Goal: Find contact information: Find contact information

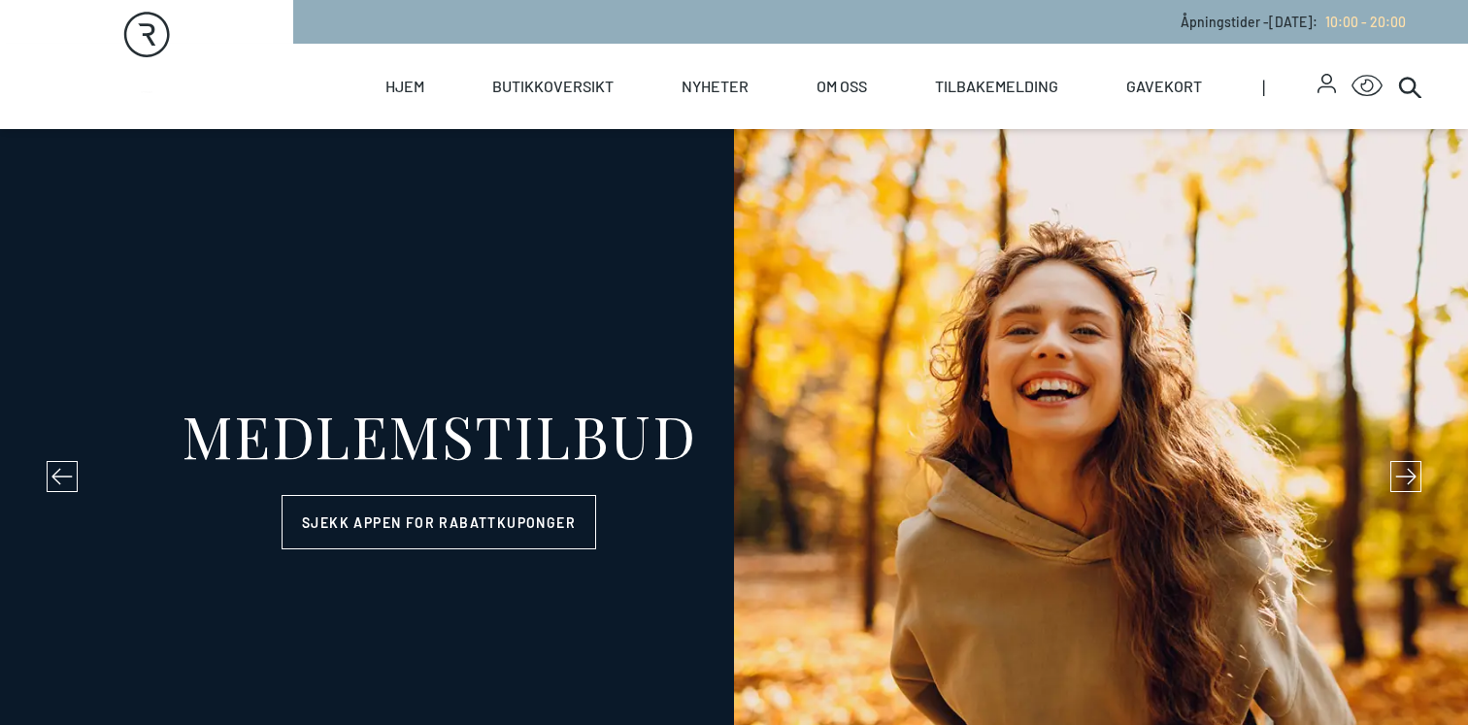
select select "NO"
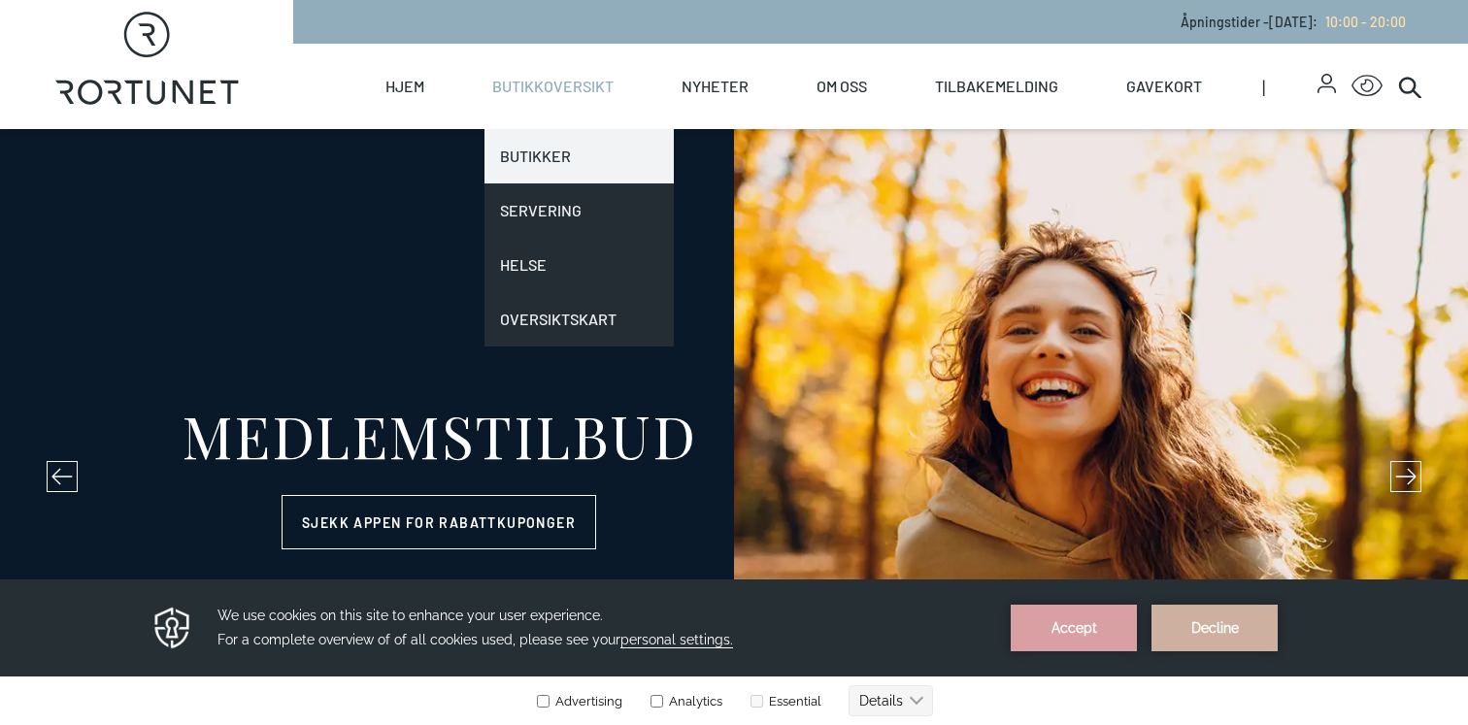
click at [568, 163] on link "Butikker" at bounding box center [579, 156] width 189 height 54
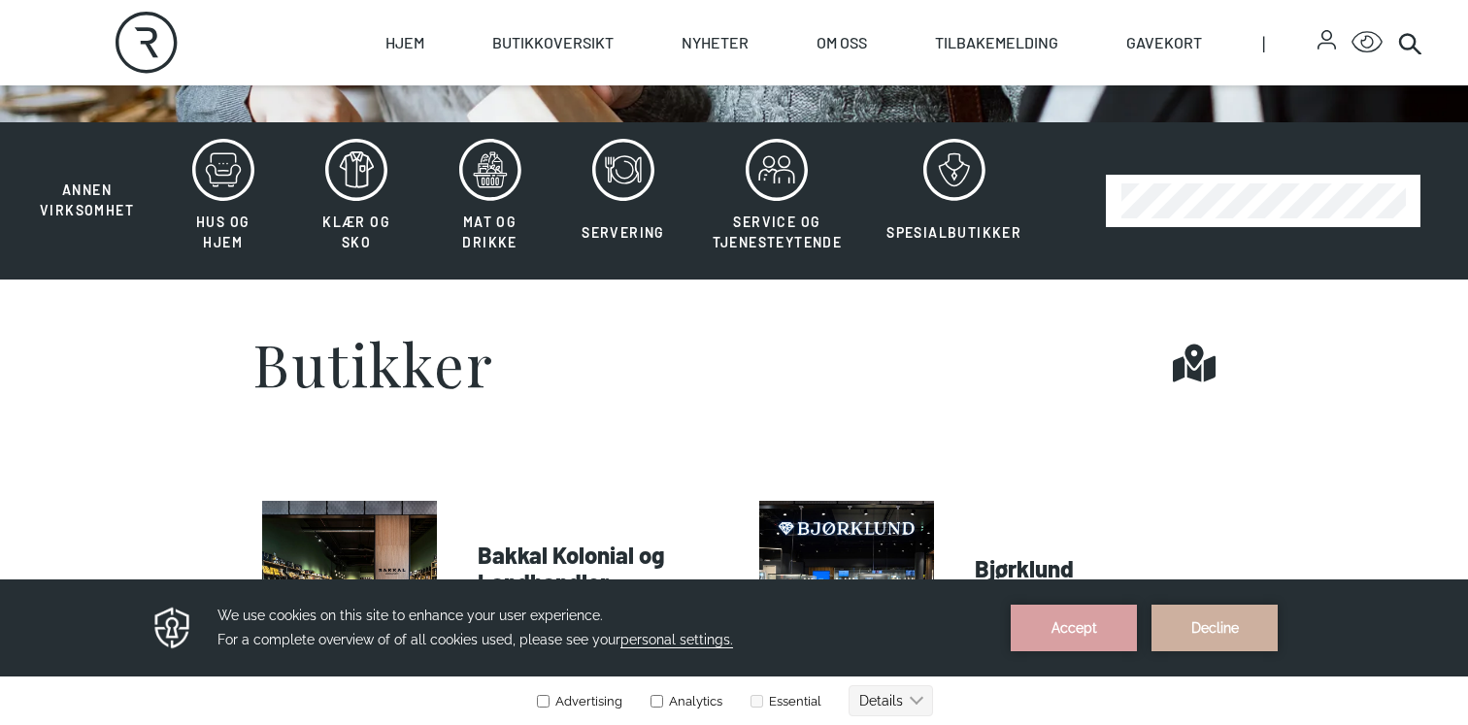
scroll to position [477, 0]
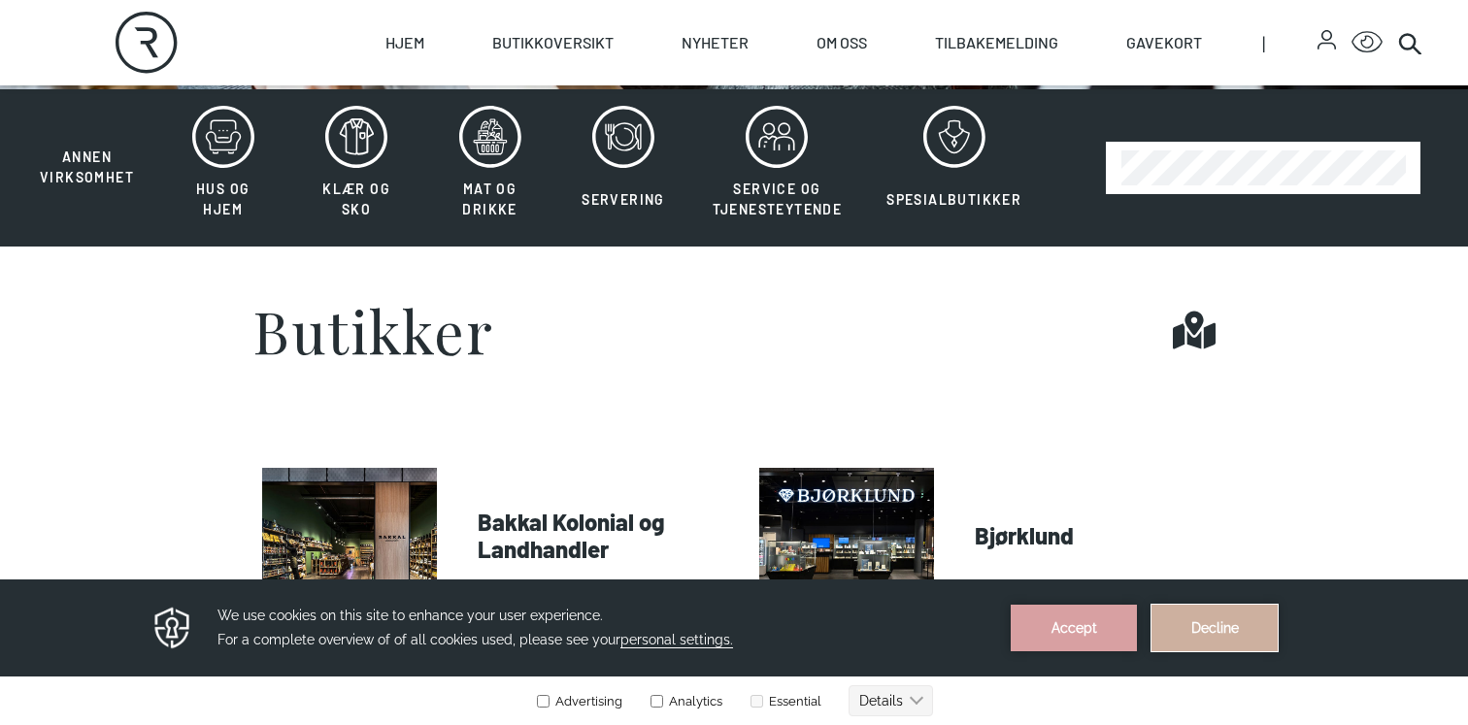
click at [1238, 605] on button "Decline" at bounding box center [1215, 628] width 126 height 47
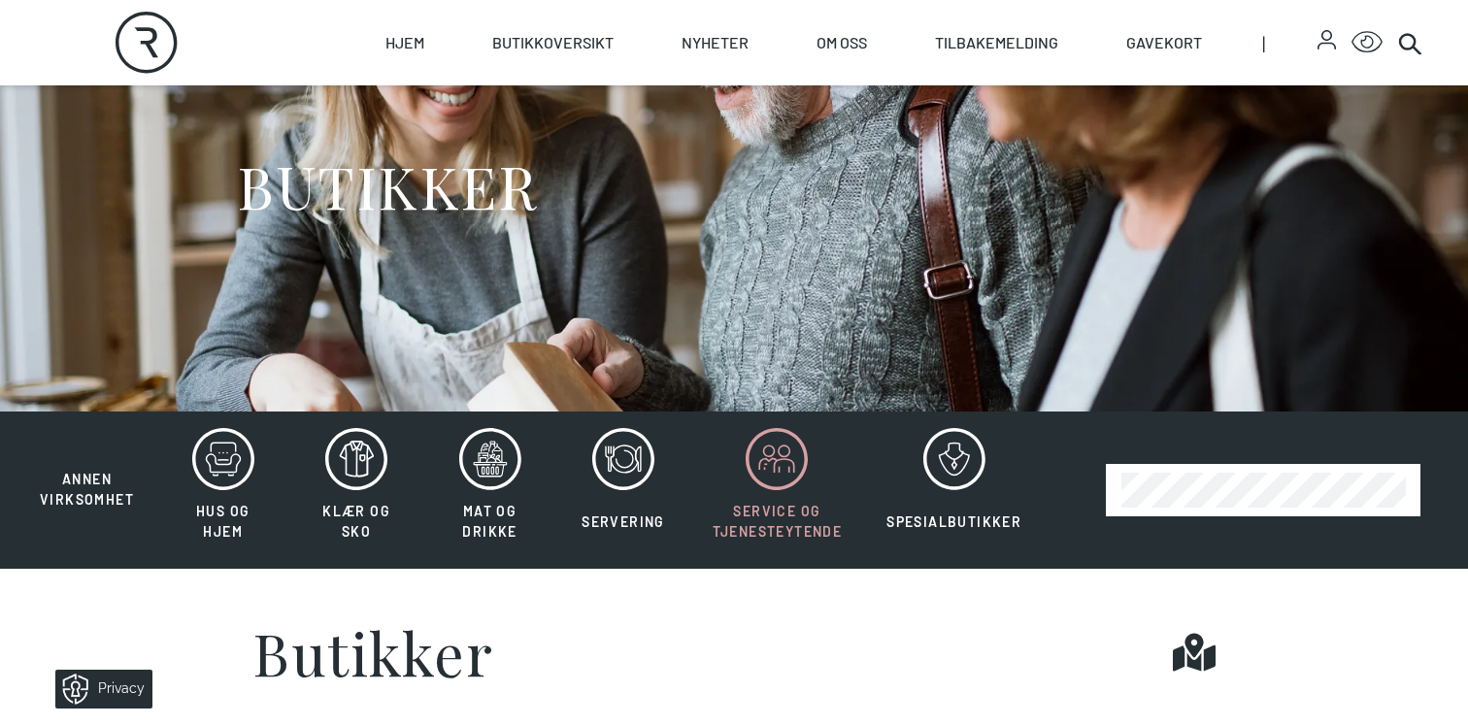
scroll to position [0, 0]
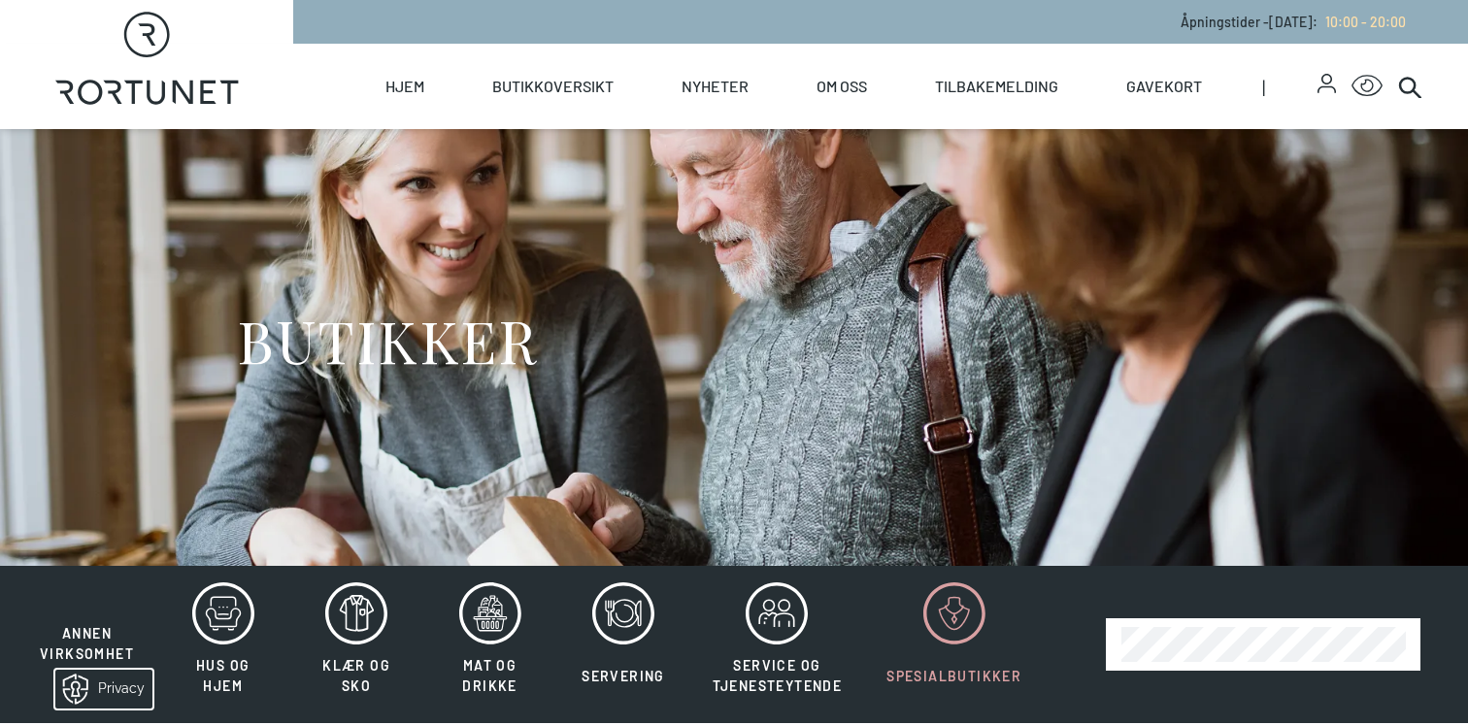
click at [945, 626] on icon at bounding box center [955, 614] width 62 height 62
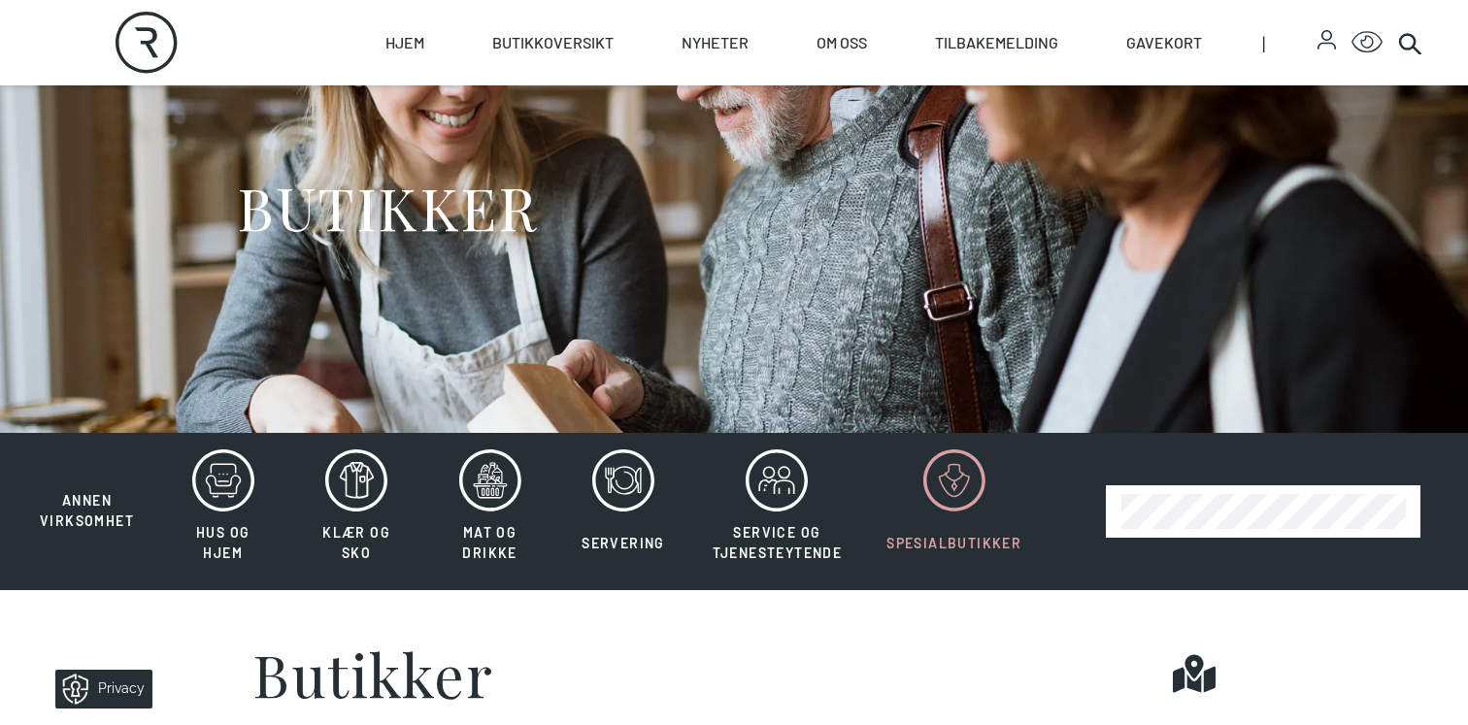
scroll to position [48, 0]
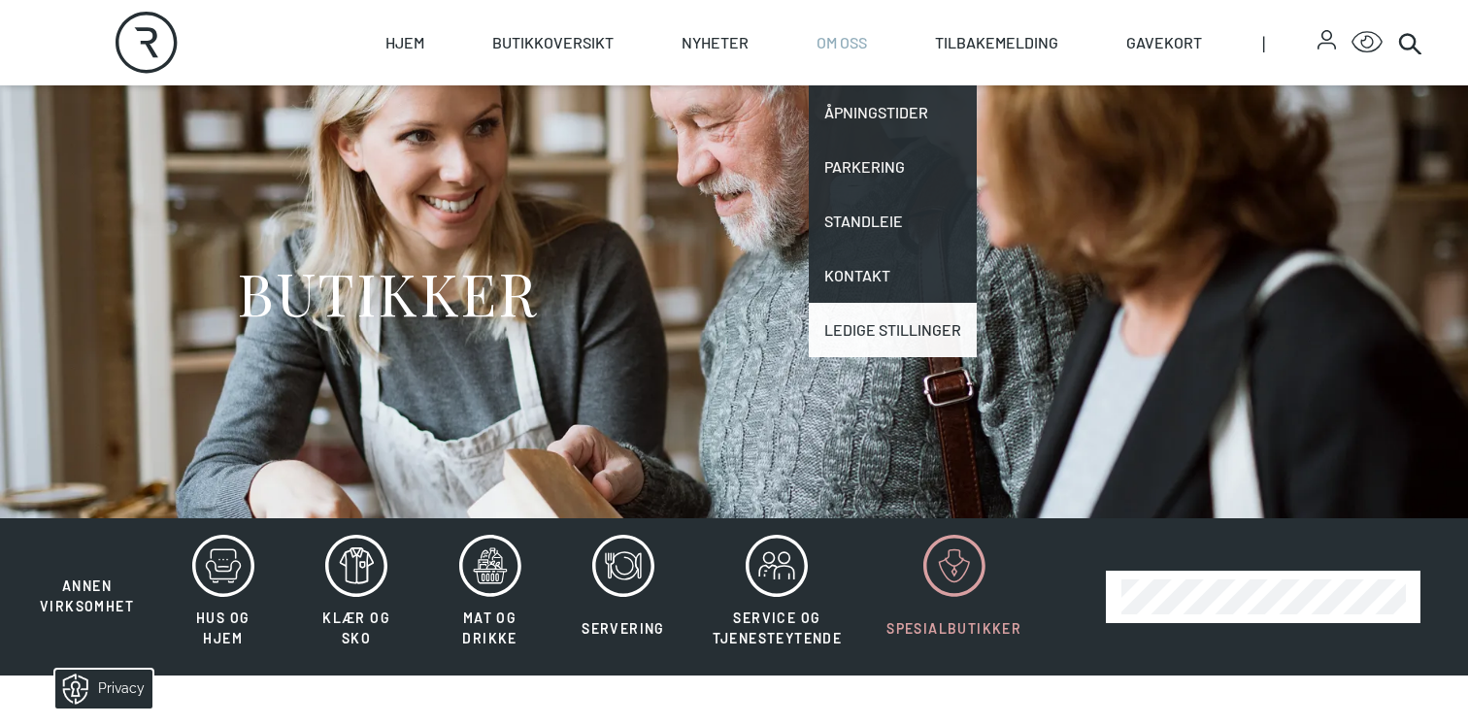
click at [887, 353] on link "Ledige stillinger" at bounding box center [893, 330] width 168 height 54
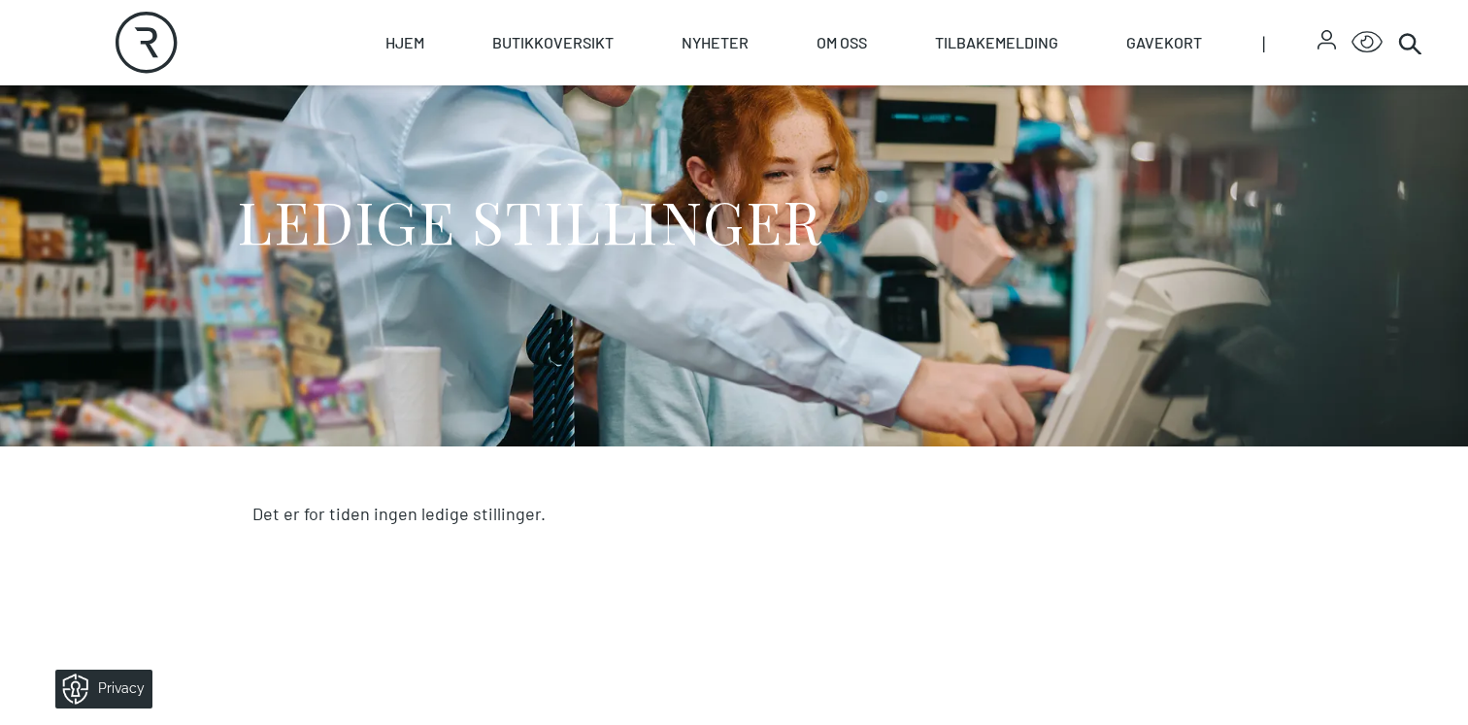
scroll to position [23, 0]
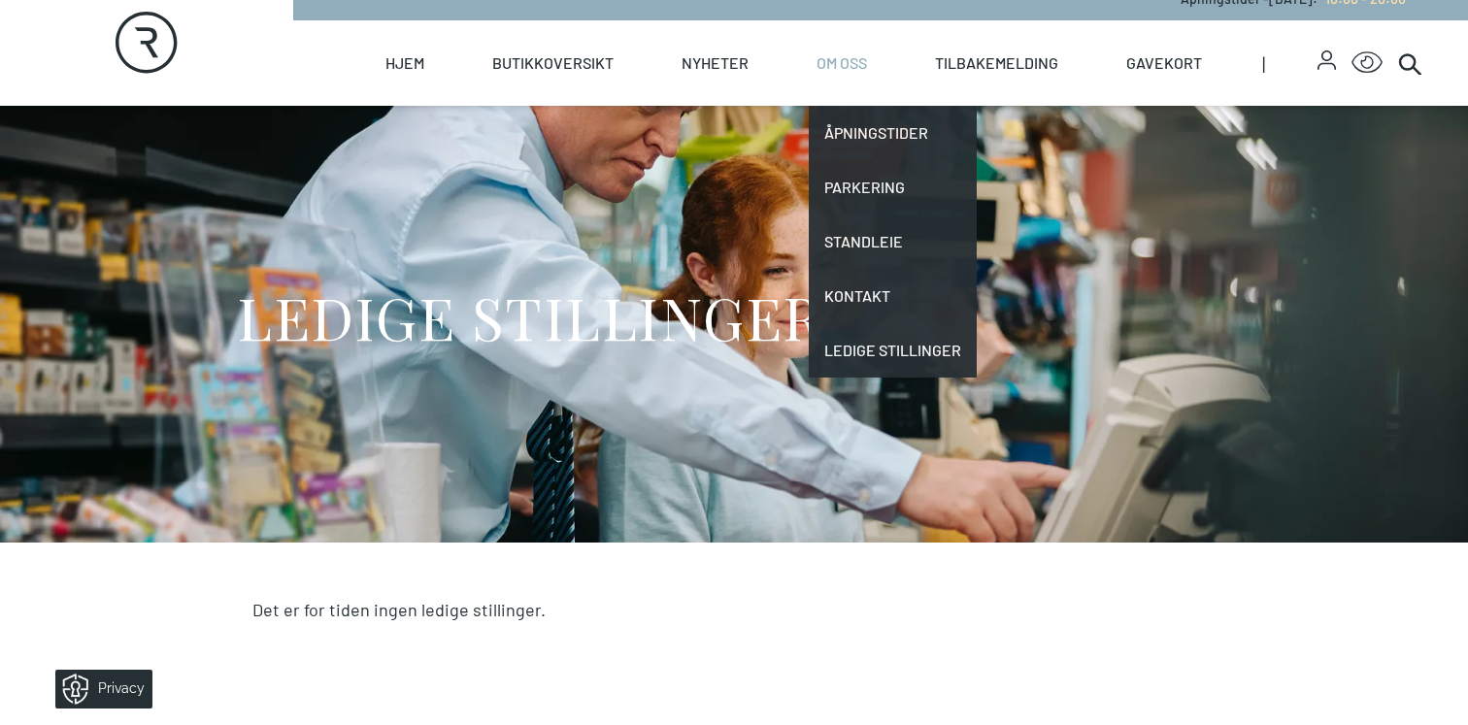
click at [836, 72] on link "Om oss" at bounding box center [842, 62] width 50 height 85
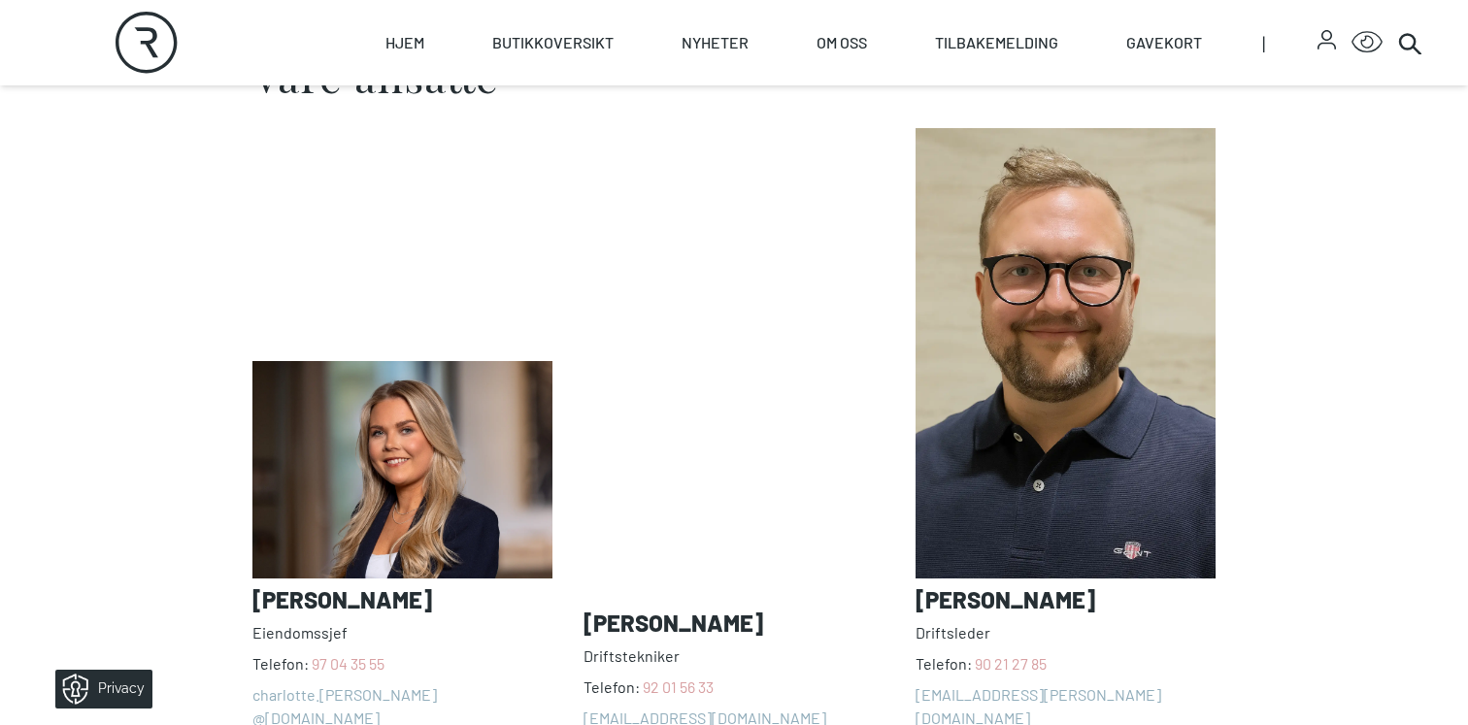
scroll to position [1417, 0]
drag, startPoint x: 988, startPoint y: 614, endPoint x: 878, endPoint y: 612, distance: 109.8
click at [878, 612] on div "[PERSON_NAME] Telefon: [PHONE_NUMBER] charlotte.[PERSON_NAME] @[DOMAIN_NAME] [P…" at bounding box center [733, 428] width 963 height 602
click at [968, 621] on span "Driftsleder" at bounding box center [1066, 632] width 300 height 23
drag, startPoint x: 995, startPoint y: 609, endPoint x: 913, endPoint y: 613, distance: 82.6
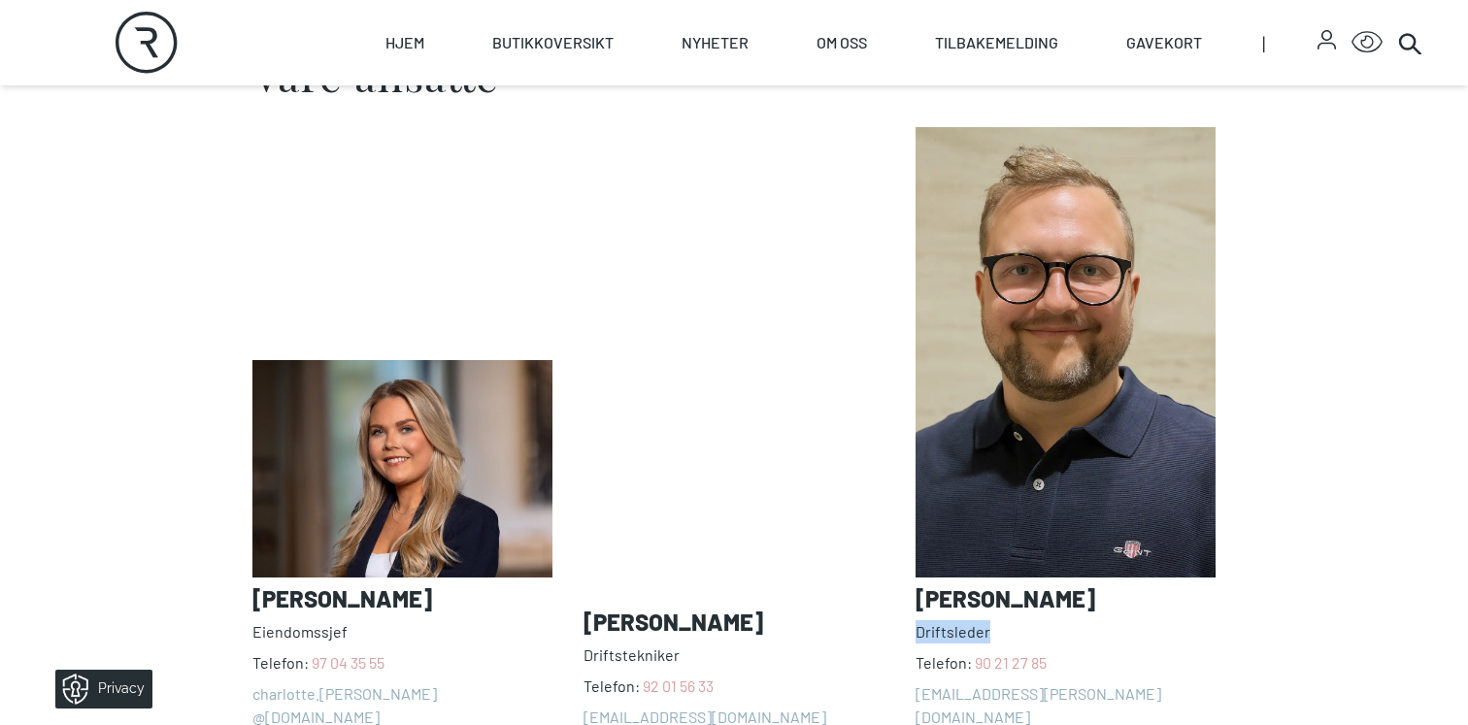
click at [913, 613] on div "[PERSON_NAME] Telefon: [PHONE_NUMBER] charlotte.[PERSON_NAME] @[DOMAIN_NAME] [P…" at bounding box center [733, 428] width 963 height 602
copy span "Driftsleder"
